Goal: Task Accomplishment & Management: Use online tool/utility

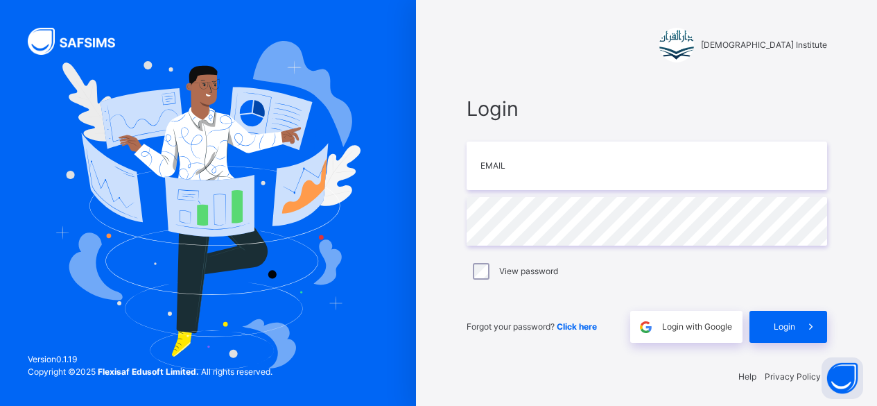
scroll to position [4, 0]
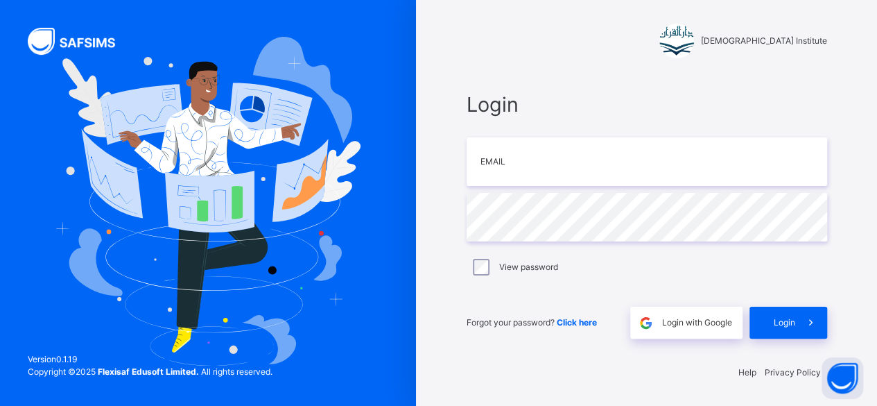
click at [208, 35] on div at bounding box center [208, 201] width 416 height 411
click at [710, 313] on div "Login with Google" at bounding box center [686, 323] width 112 height 32
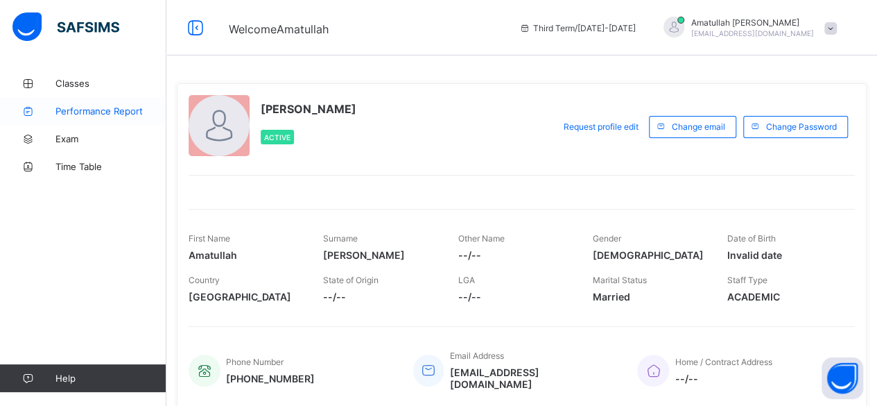
click at [78, 101] on link "Performance Report" at bounding box center [83, 111] width 166 height 28
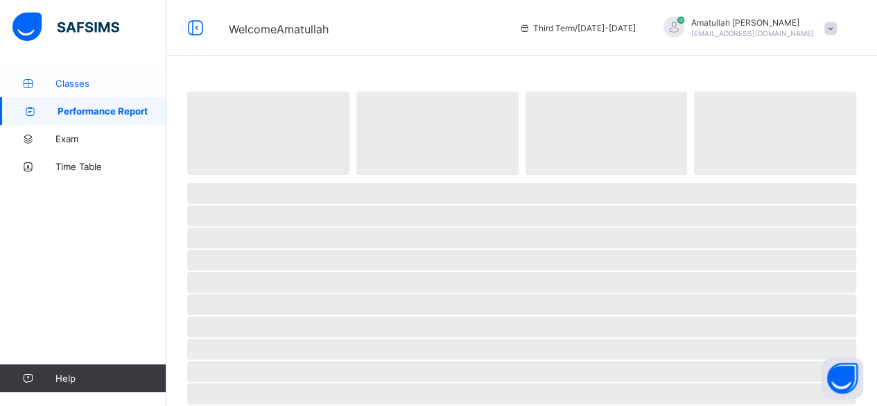
click at [78, 84] on span "Classes" at bounding box center [110, 83] width 111 height 11
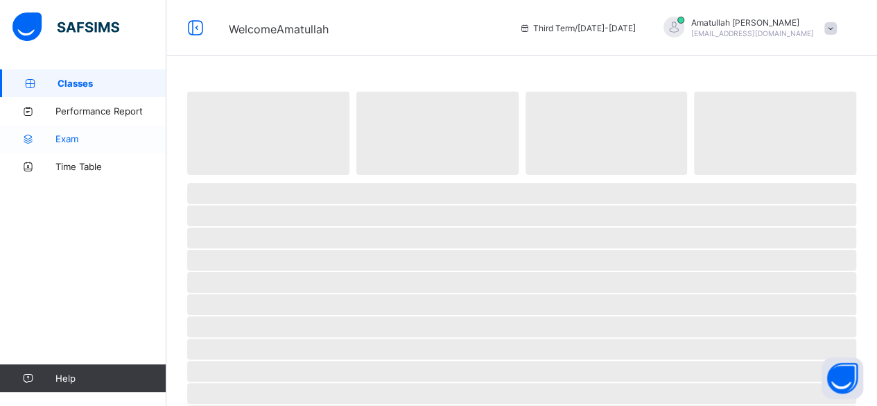
click at [100, 138] on span "Exam" at bounding box center [110, 138] width 111 height 11
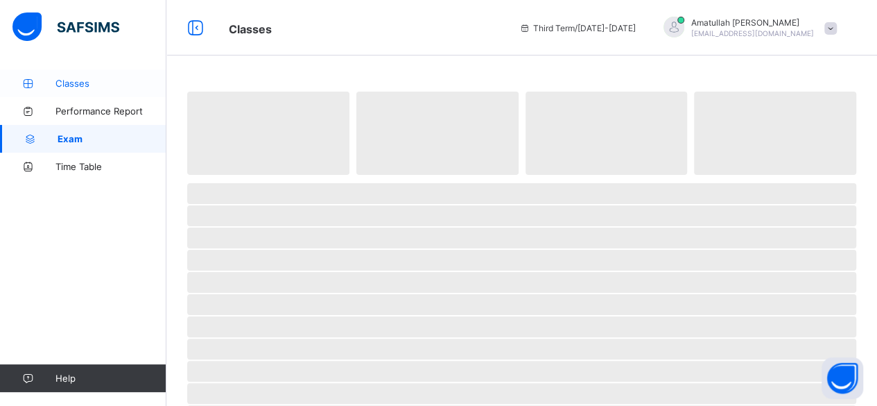
click at [81, 78] on span "Classes" at bounding box center [110, 83] width 111 height 11
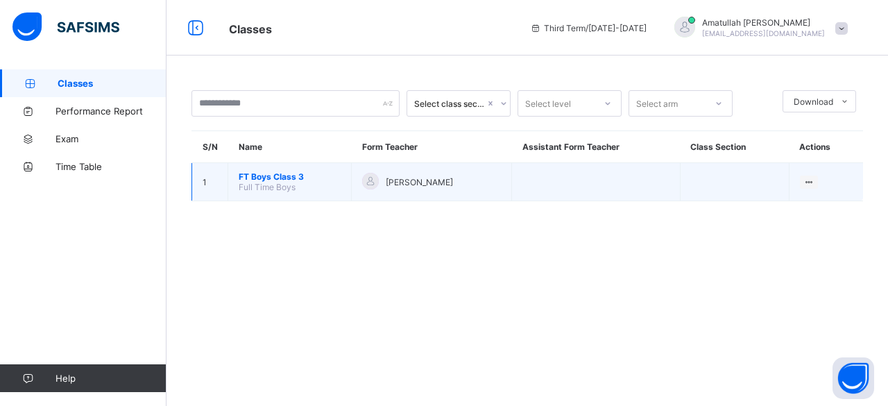
click at [261, 177] on span "FT Boys Class 3" at bounding box center [290, 176] width 102 height 10
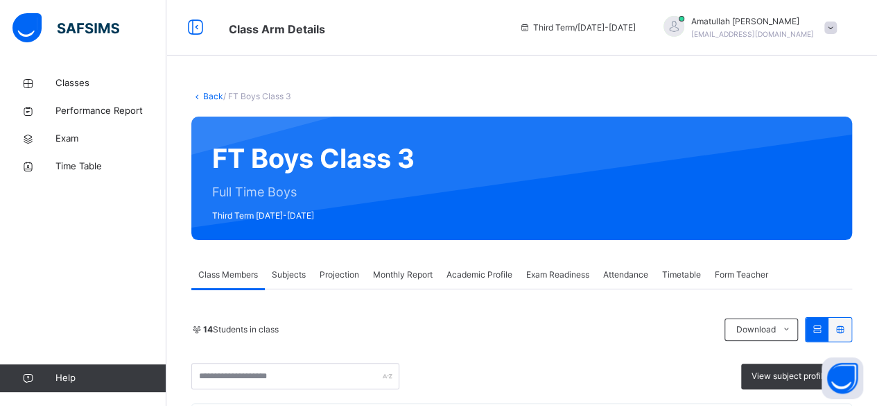
click at [326, 267] on div "Projection" at bounding box center [339, 275] width 53 height 28
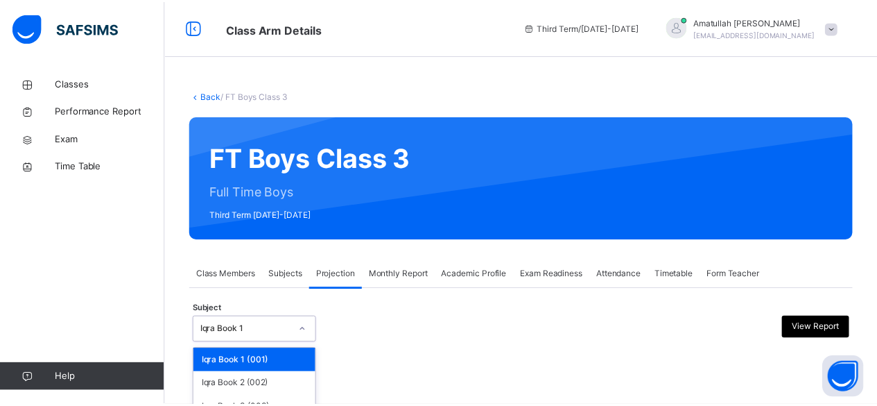
scroll to position [132, 0]
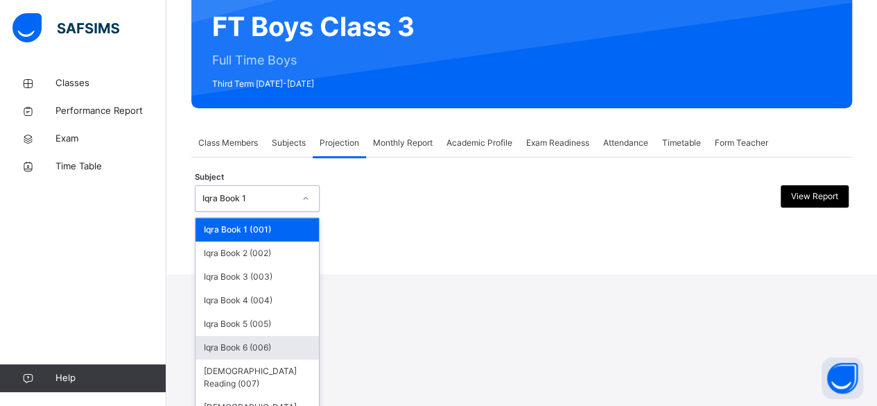
click at [268, 212] on div "option Iqra Book 6 (006) focused, 6 of 8. 8 results available. Use Up and Down …" at bounding box center [257, 198] width 125 height 26
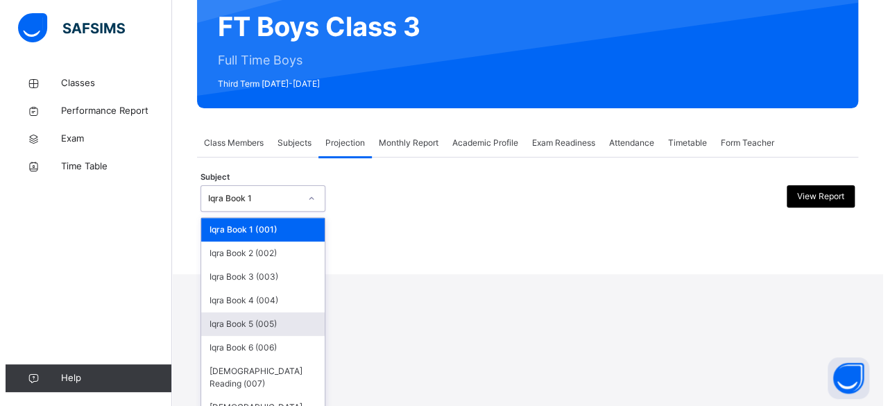
scroll to position [0, 0]
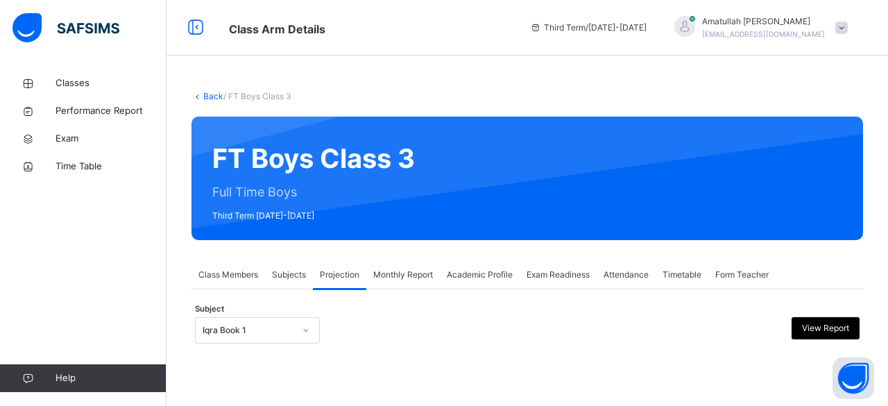
click at [413, 304] on html "Class Arm Details Third Term / [DATE]-[DATE] [PERSON_NAME] [EMAIL_ADDRESS][DOMA…" at bounding box center [444, 203] width 888 height 406
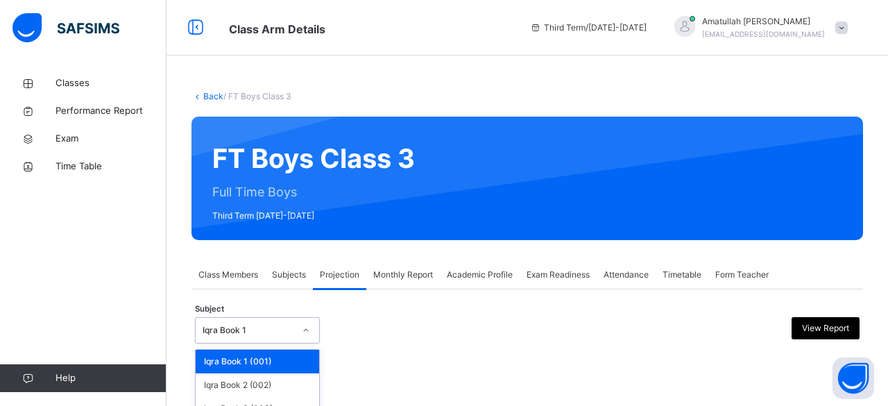
click at [284, 317] on div "option Iqra Book 5 (005) focused, 5 of 8. 8 results available. Use Up and Down …" at bounding box center [257, 330] width 125 height 26
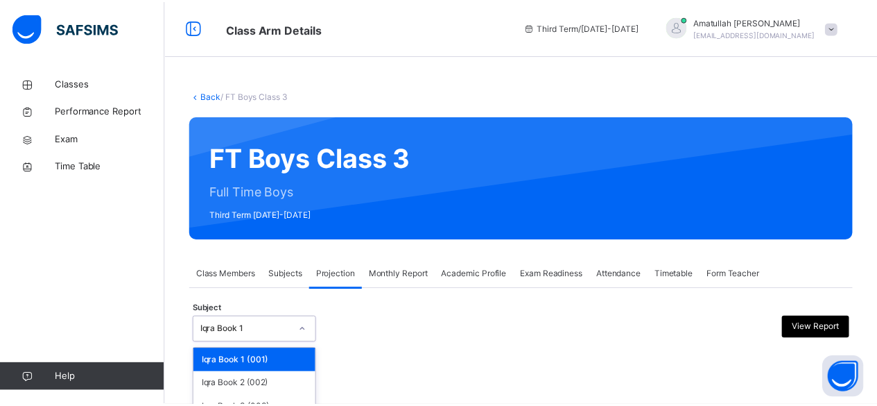
scroll to position [132, 0]
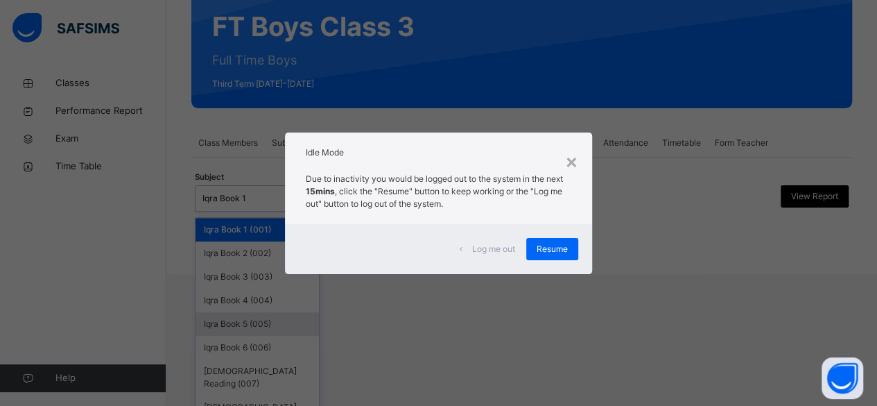
click at [663, 216] on div "× Idle Mode Due to inactivity you would be logged out to the system in the next…" at bounding box center [438, 203] width 877 height 406
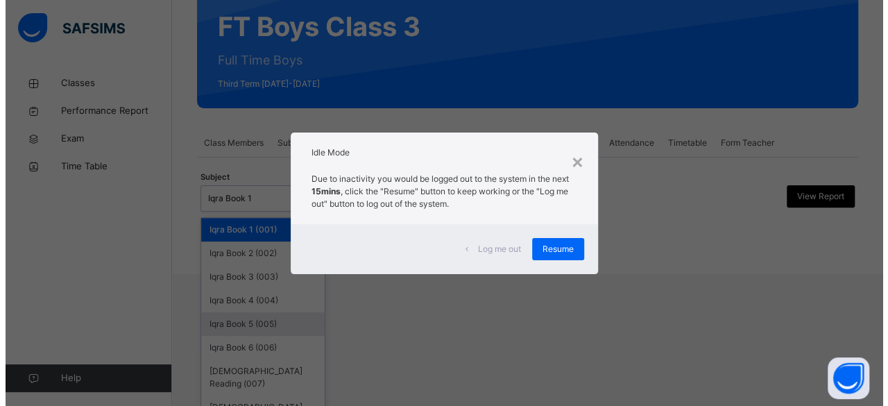
scroll to position [0, 0]
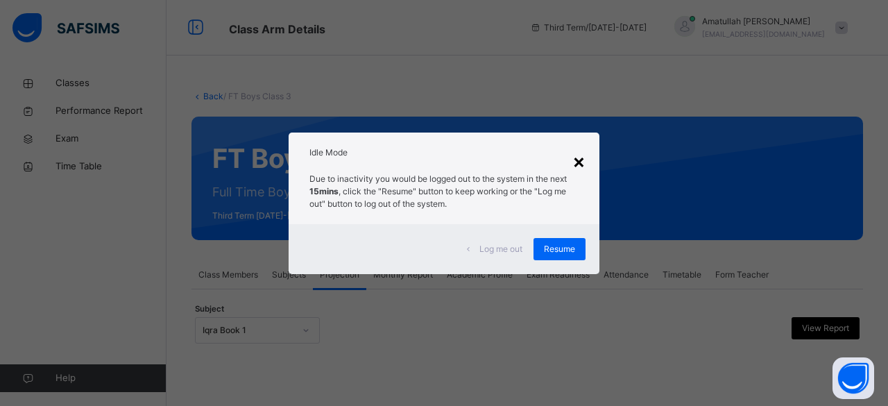
click at [576, 171] on div "×" at bounding box center [578, 160] width 13 height 29
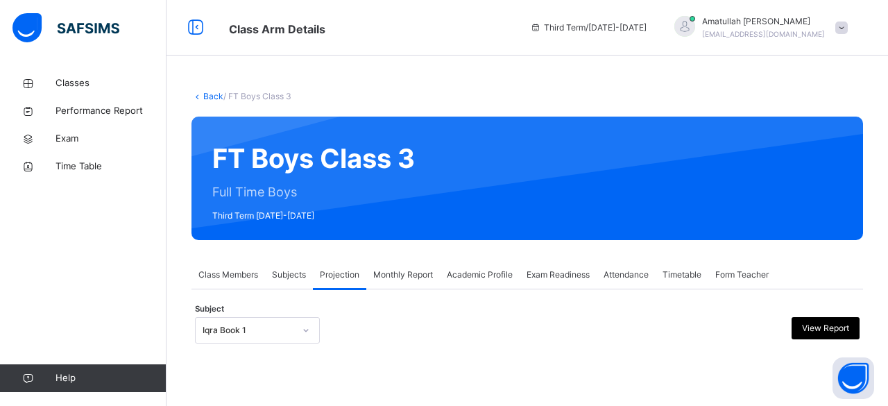
click at [300, 350] on div at bounding box center [527, 353] width 664 height 7
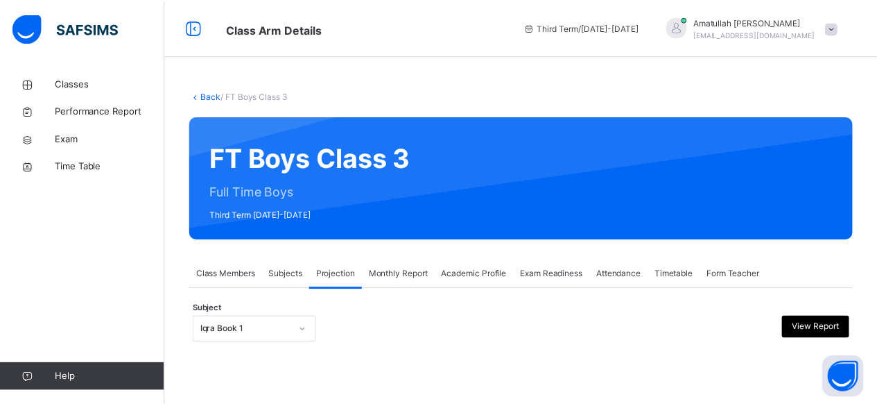
scroll to position [132, 0]
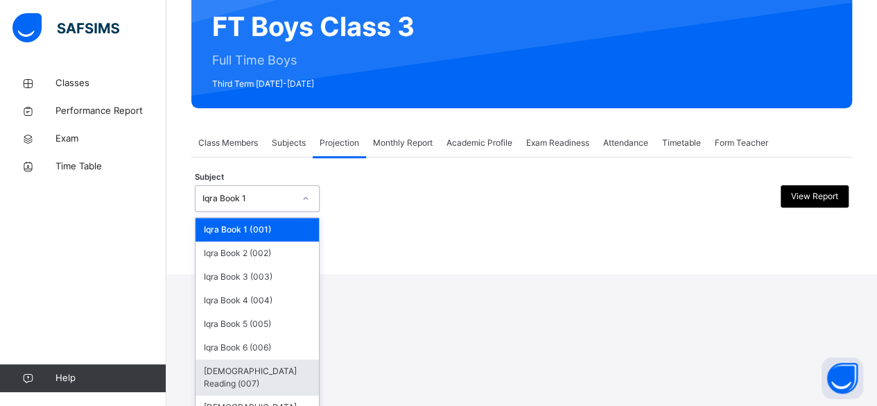
click at [277, 368] on div "[DEMOGRAPHIC_DATA] Reading (007)" at bounding box center [257, 377] width 123 height 36
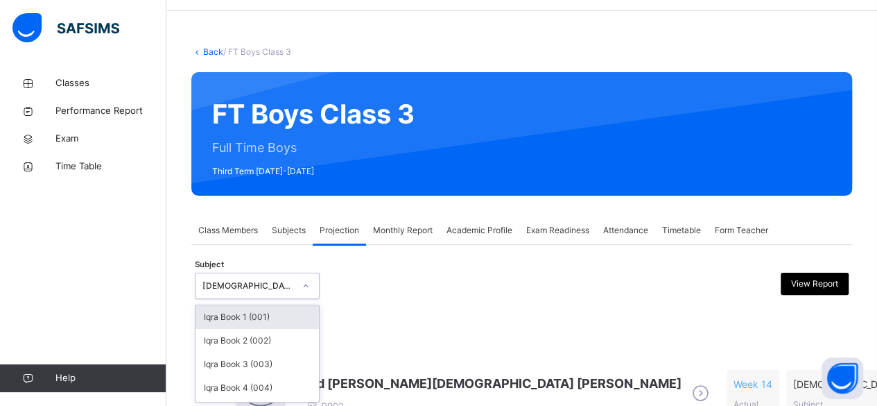
scroll to position [105, 0]
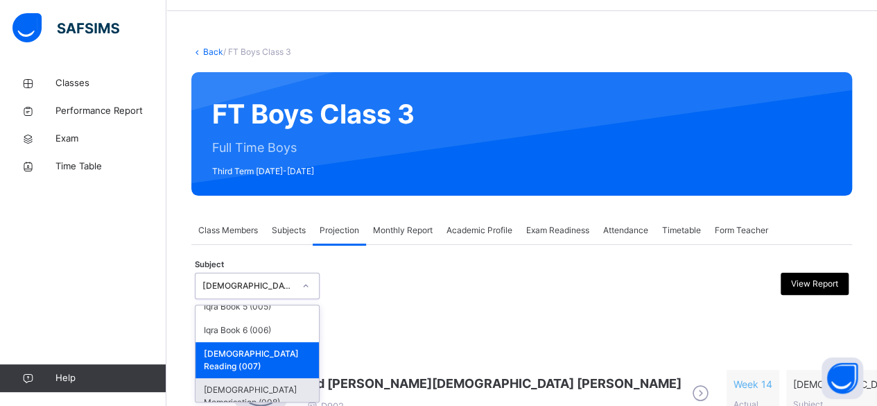
click at [276, 383] on div "[DEMOGRAPHIC_DATA] Memorisation (008)" at bounding box center [257, 396] width 123 height 36
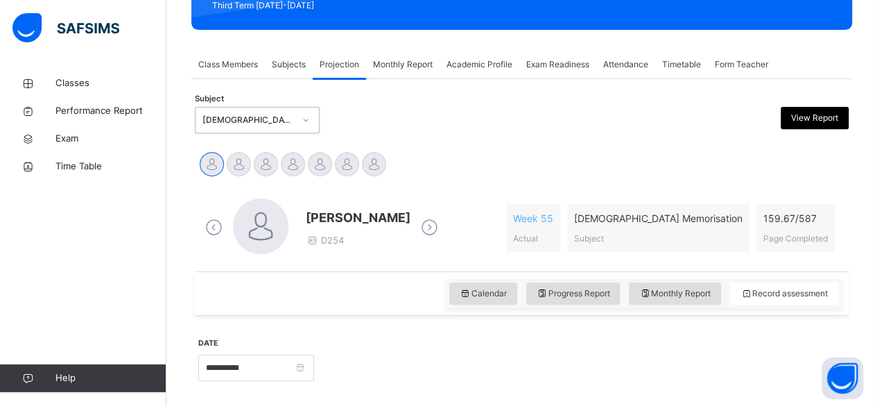
scroll to position [282, 0]
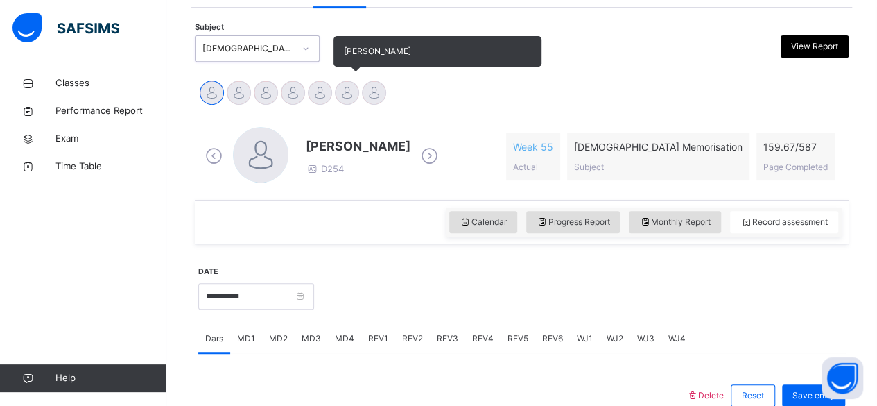
click at [352, 98] on div at bounding box center [347, 92] width 24 height 24
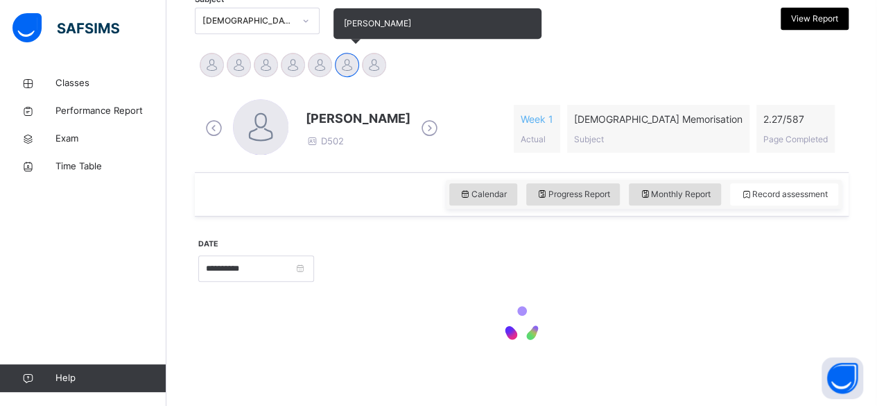
scroll to position [320, 0]
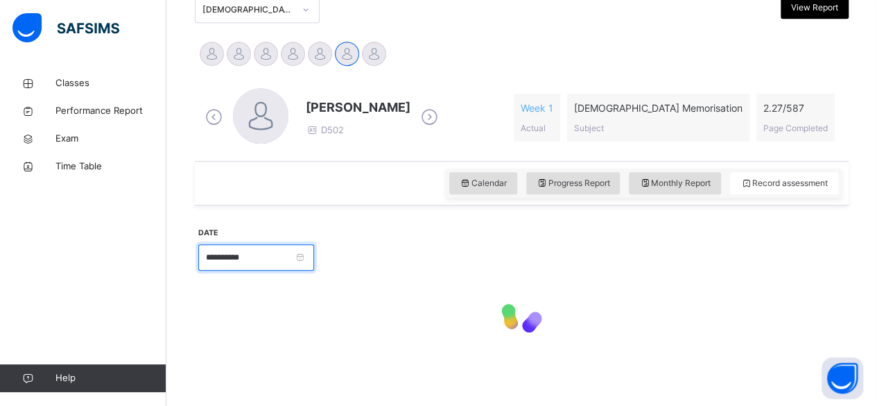
click at [314, 252] on input "**********" at bounding box center [256, 257] width 116 height 26
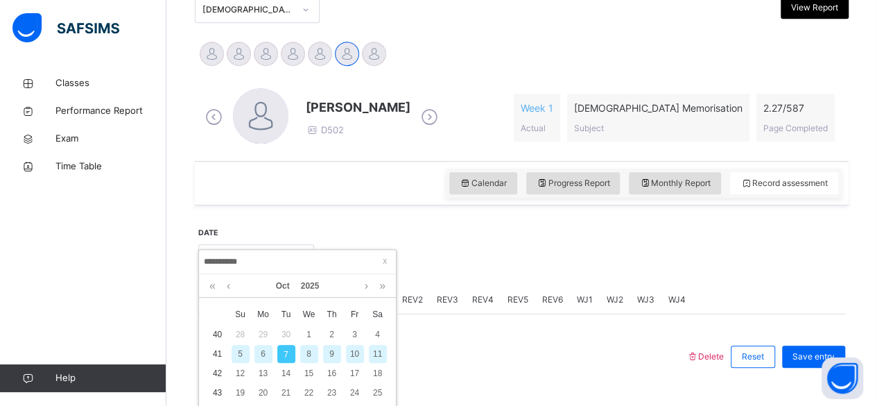
click at [322, 254] on input "**********" at bounding box center [297, 261] width 189 height 15
click at [288, 283] on link "Oct" at bounding box center [282, 286] width 25 height 24
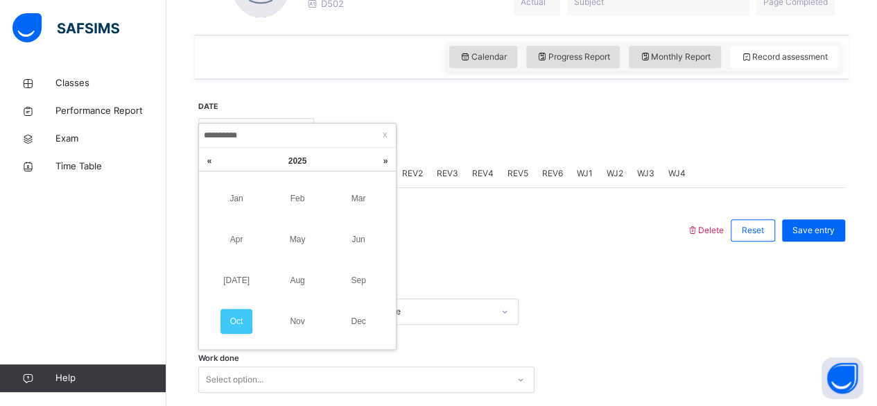
scroll to position [476, 0]
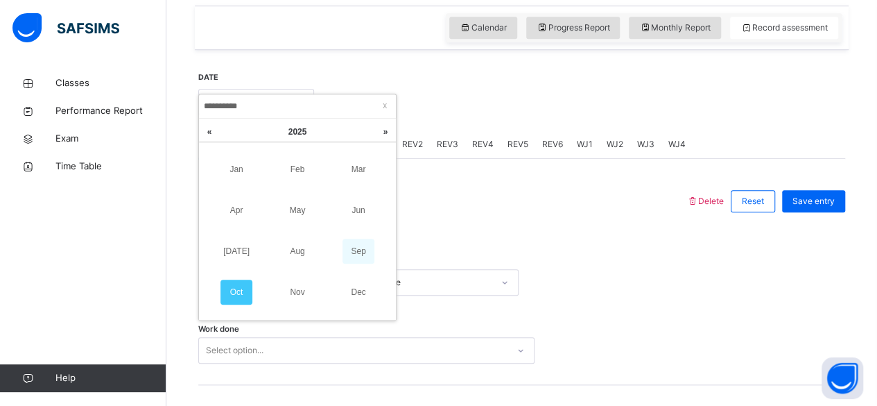
click at [358, 252] on link "Sep" at bounding box center [359, 251] width 32 height 25
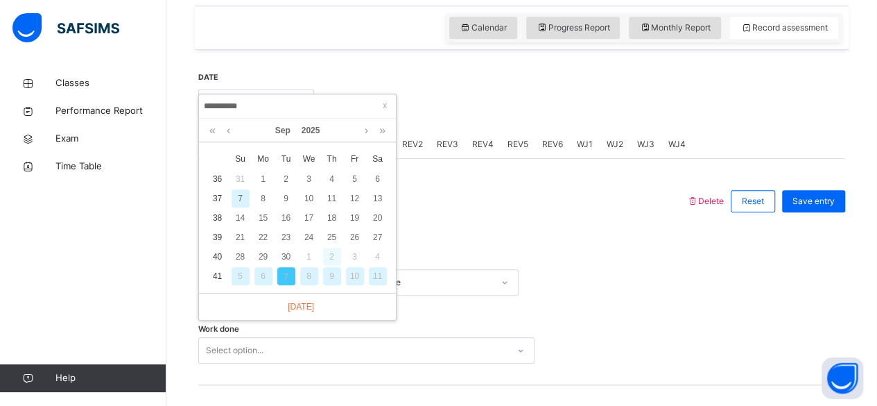
click at [331, 254] on div "2" at bounding box center [332, 257] width 18 height 18
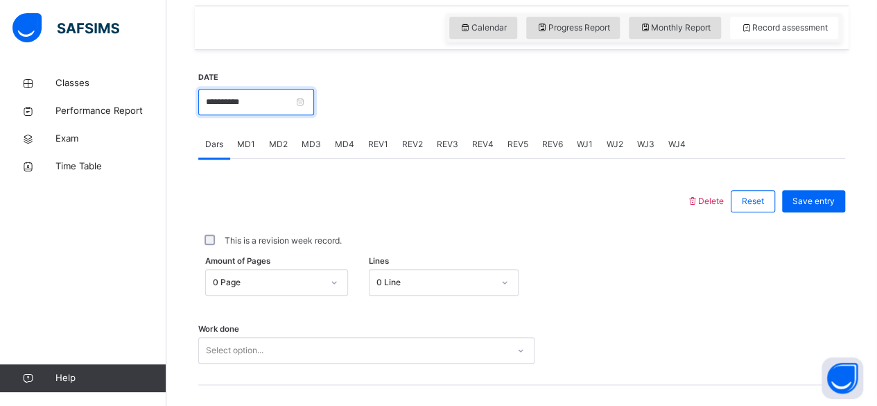
click at [314, 98] on input "**********" at bounding box center [256, 102] width 116 height 26
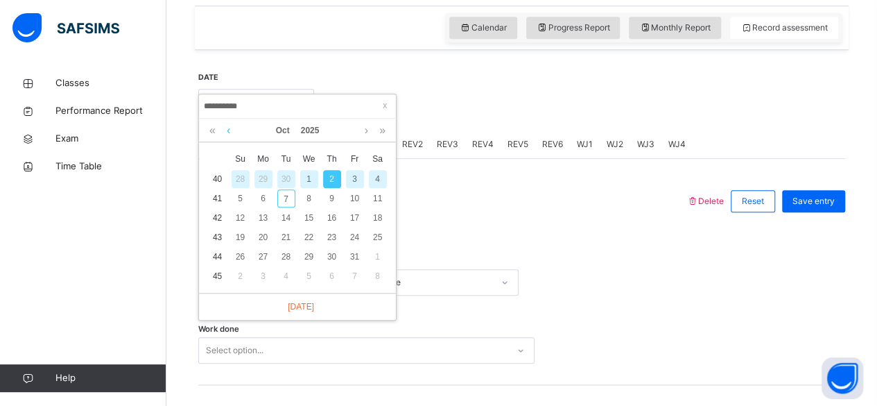
click at [228, 130] on link at bounding box center [228, 131] width 10 height 24
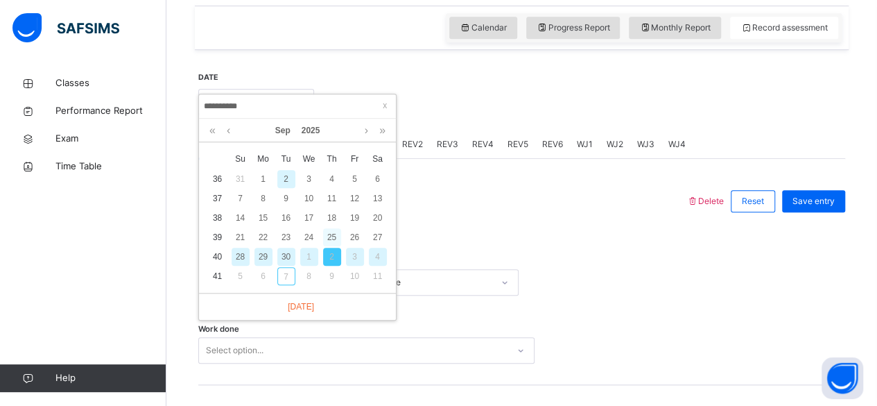
click at [331, 239] on div "25" at bounding box center [332, 237] width 18 height 18
type input "**********"
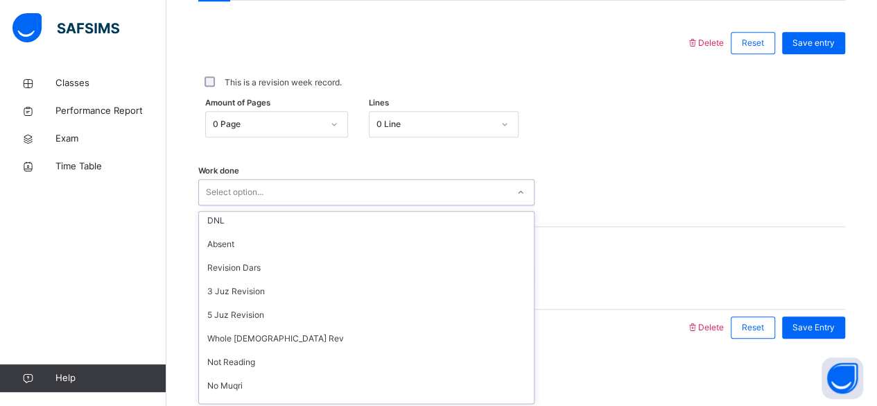
scroll to position [0, 0]
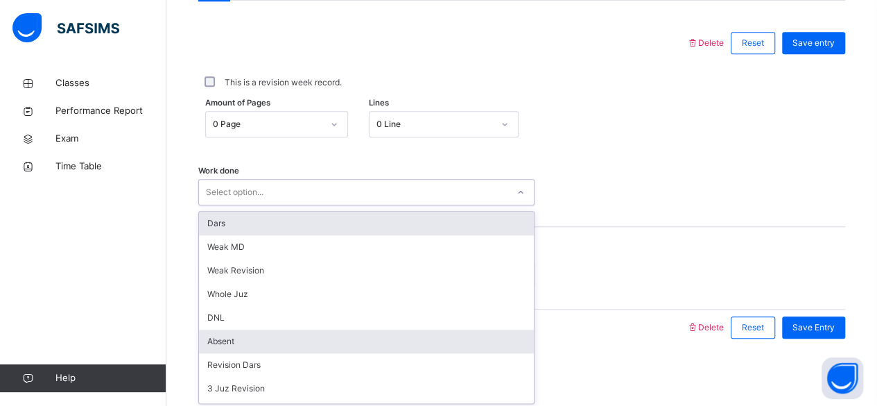
click at [229, 347] on div "Absent" at bounding box center [366, 341] width 335 height 24
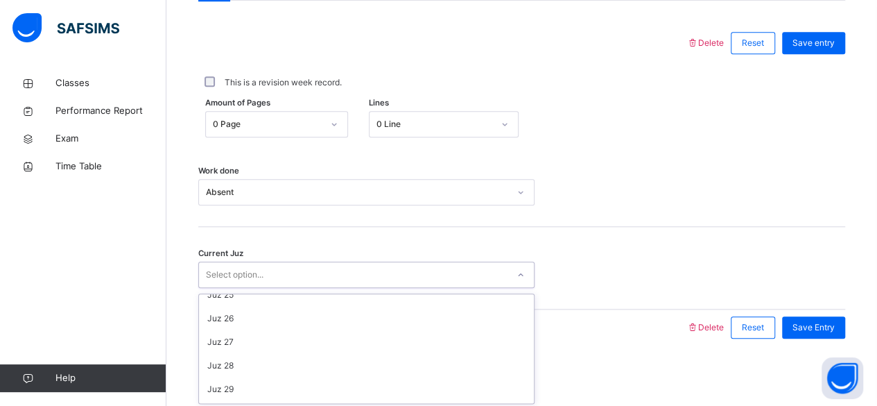
scroll to position [575, 0]
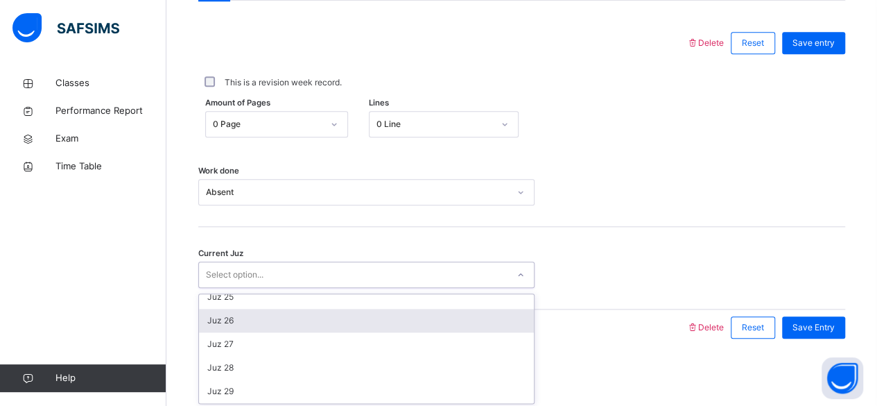
click at [257, 314] on div "Juz 26" at bounding box center [366, 321] width 335 height 24
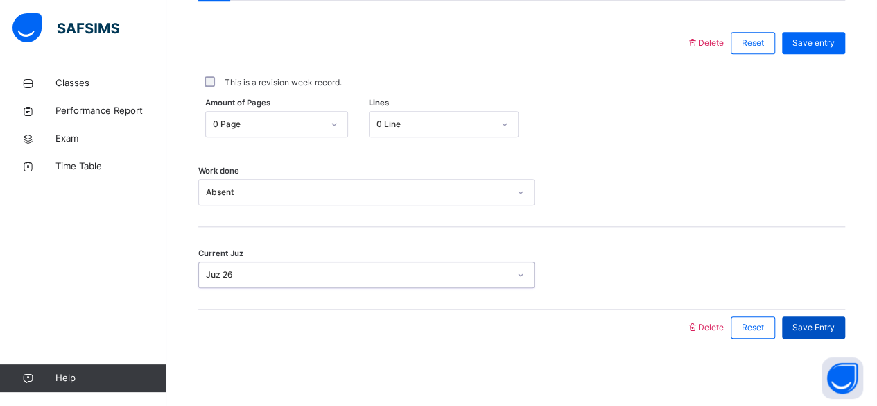
click at [835, 324] on span "Save Entry" at bounding box center [814, 327] width 42 height 12
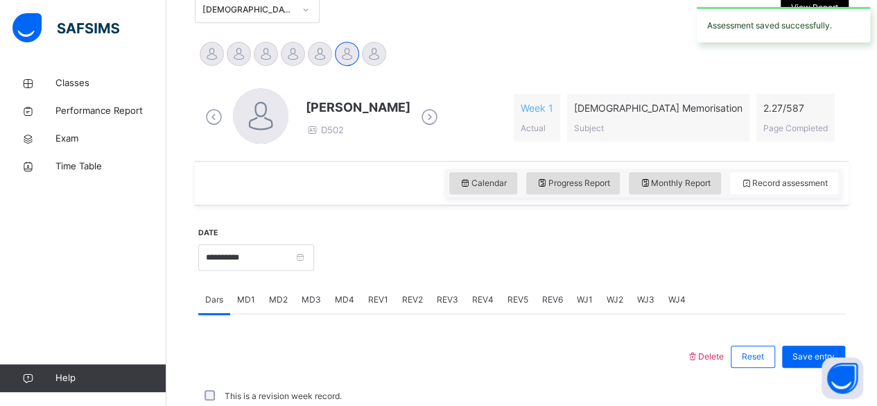
scroll to position [136, 0]
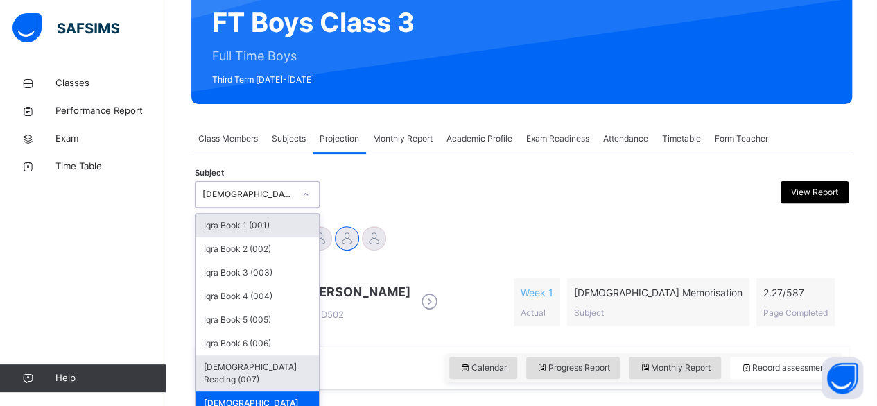
click at [295, 370] on div "[DEMOGRAPHIC_DATA] Reading (007)" at bounding box center [257, 373] width 123 height 36
